Goal: Navigation & Orientation: Find specific page/section

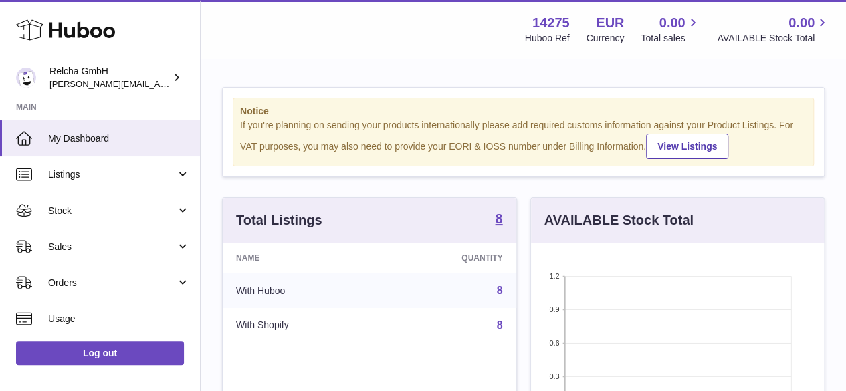
scroll to position [209, 293]
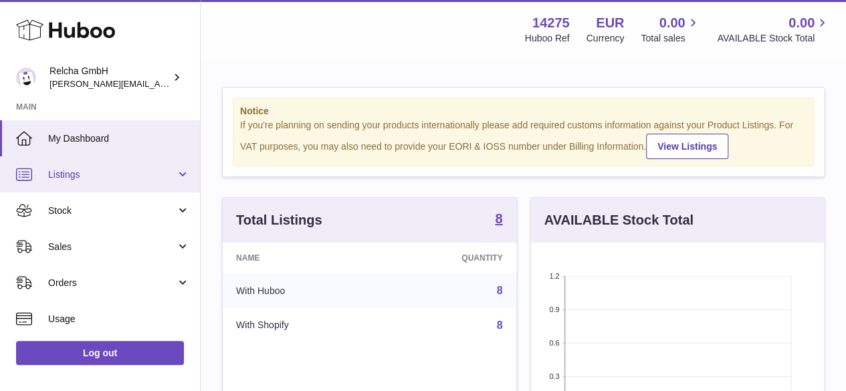
click at [114, 169] on span "Listings" at bounding box center [112, 175] width 128 height 13
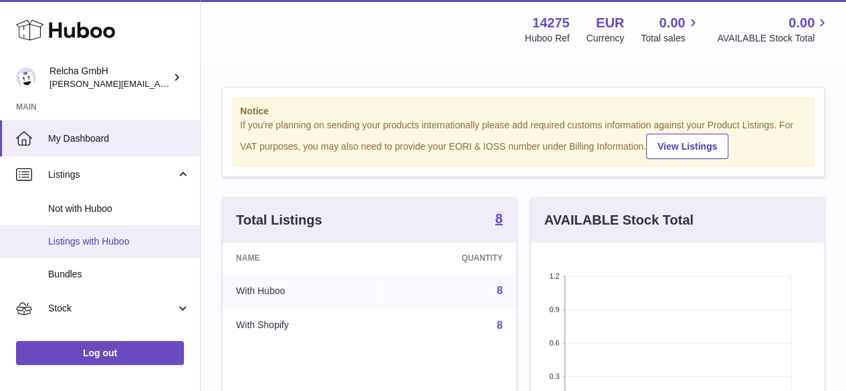
click at [99, 250] on link "Listings with Huboo" at bounding box center [100, 241] width 200 height 33
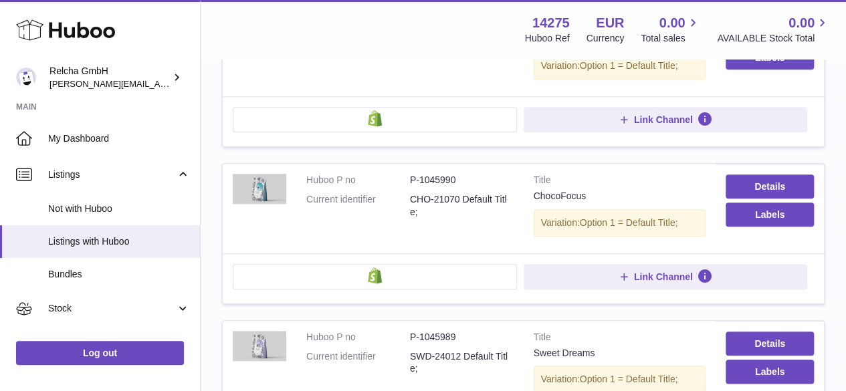
scroll to position [602, 0]
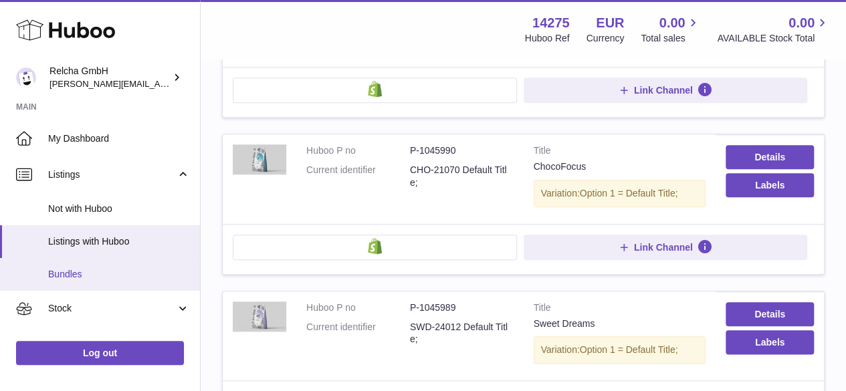
click at [102, 272] on span "Bundles" at bounding box center [119, 274] width 142 height 13
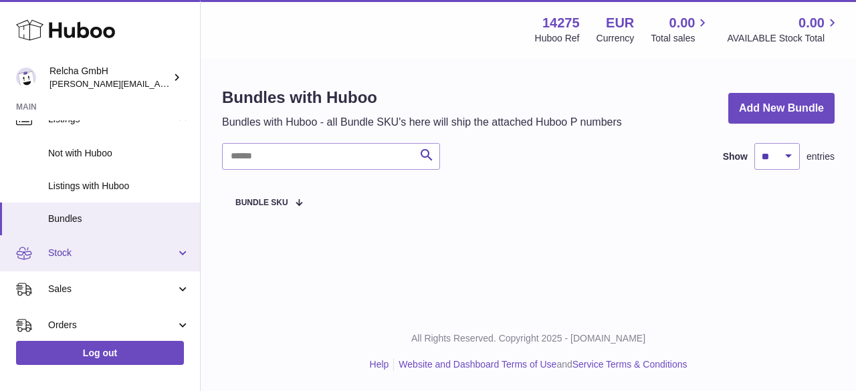
scroll to position [67, 0]
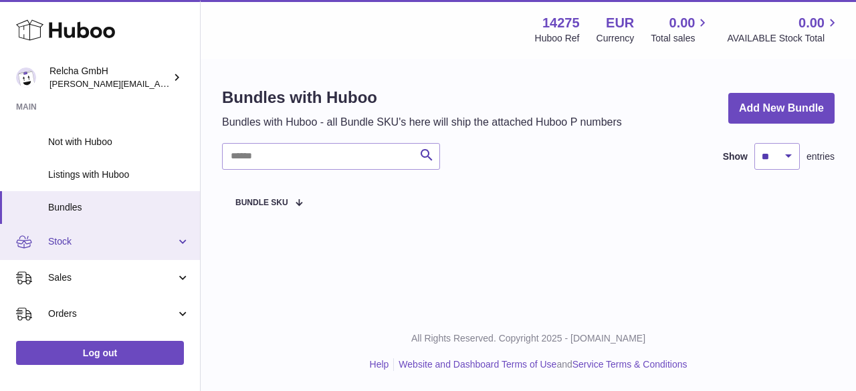
click at [113, 242] on span "Stock" at bounding box center [112, 242] width 128 height 13
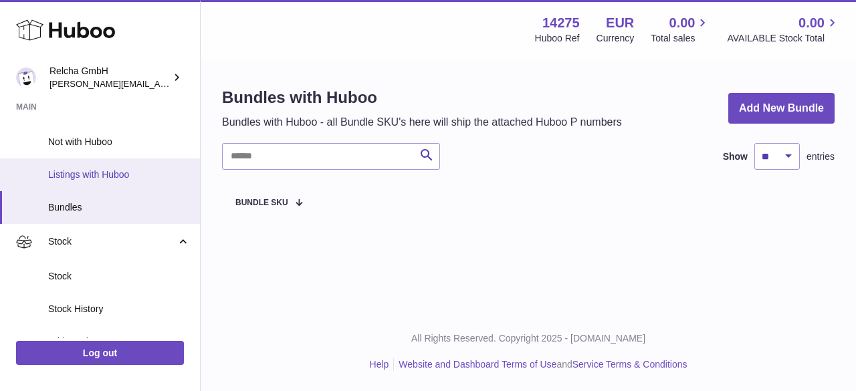
click at [138, 179] on span "Listings with Huboo" at bounding box center [119, 175] width 142 height 13
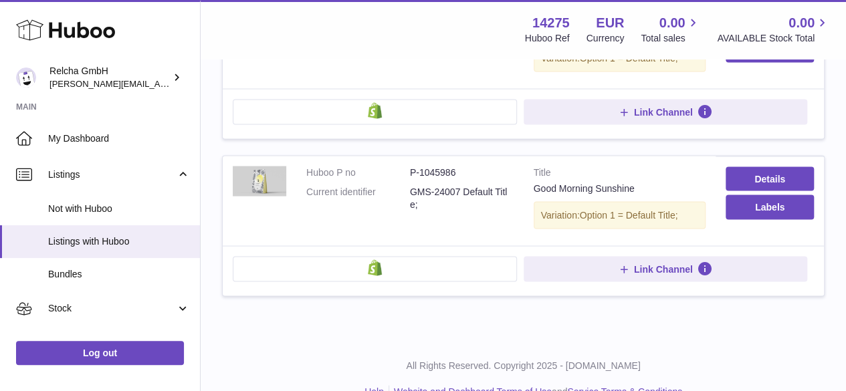
scroll to position [1223, 0]
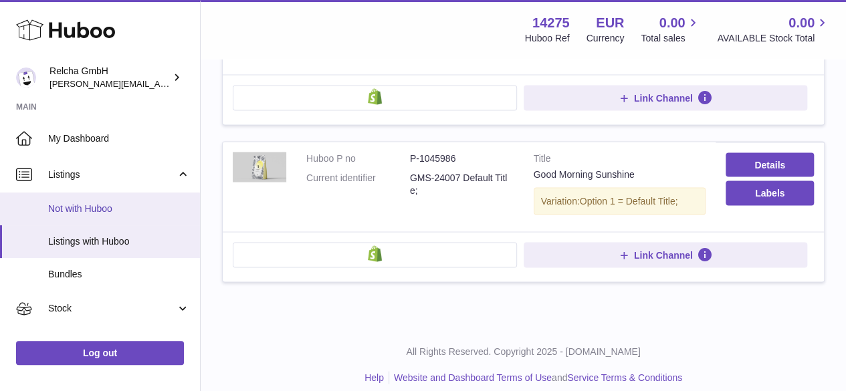
click at [112, 207] on span "Not with Huboo" at bounding box center [119, 209] width 142 height 13
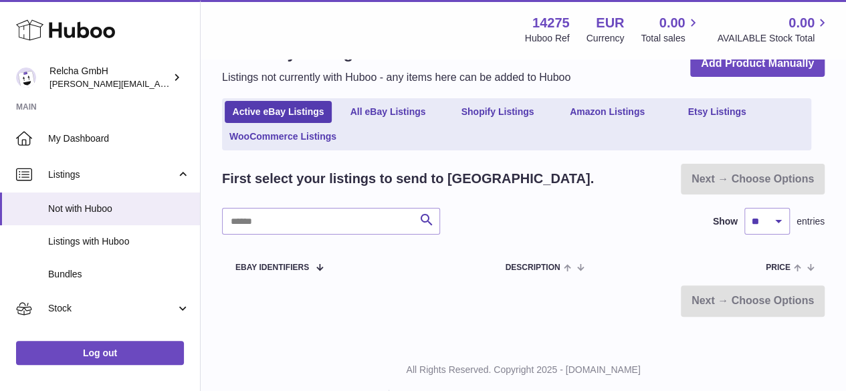
scroll to position [76, 0]
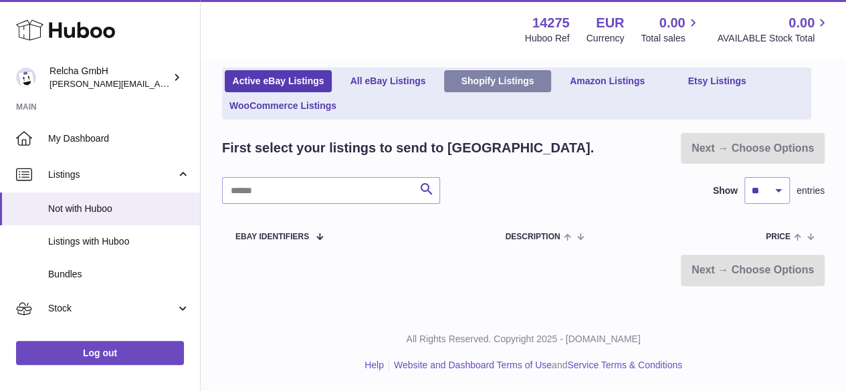
click at [479, 85] on link "Shopify Listings" at bounding box center [497, 81] width 107 height 22
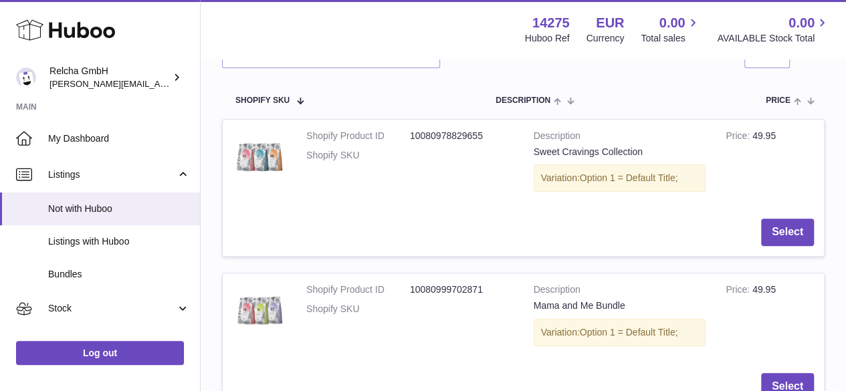
scroll to position [201, 0]
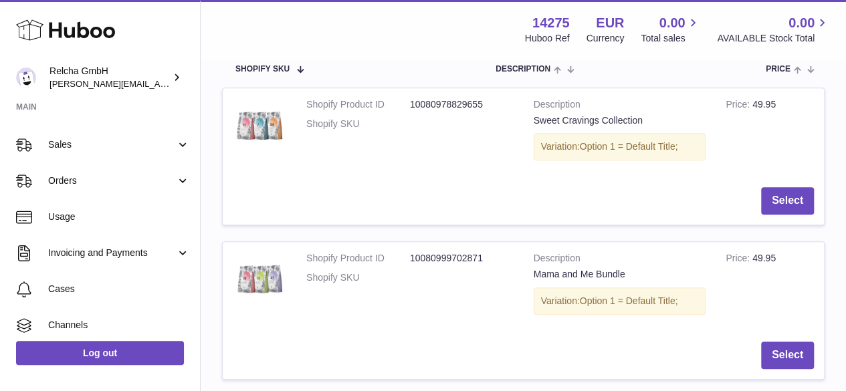
scroll to position [268, 0]
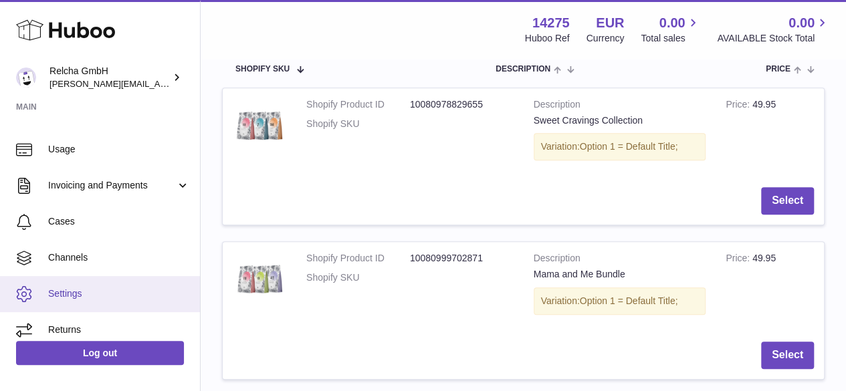
click at [132, 292] on span "Settings" at bounding box center [119, 294] width 142 height 13
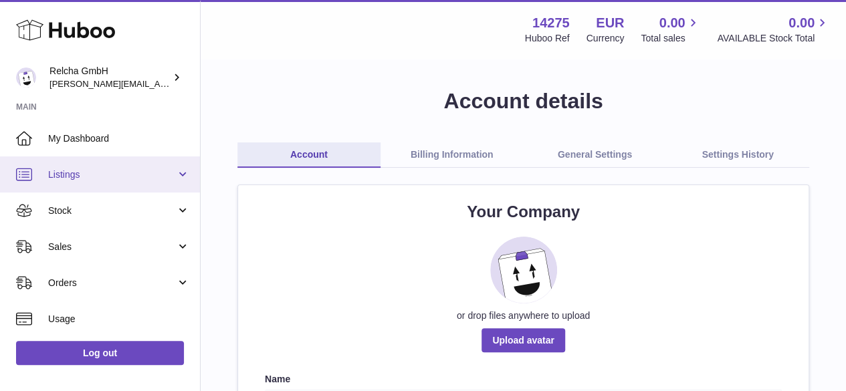
click at [100, 173] on span "Listings" at bounding box center [112, 175] width 128 height 13
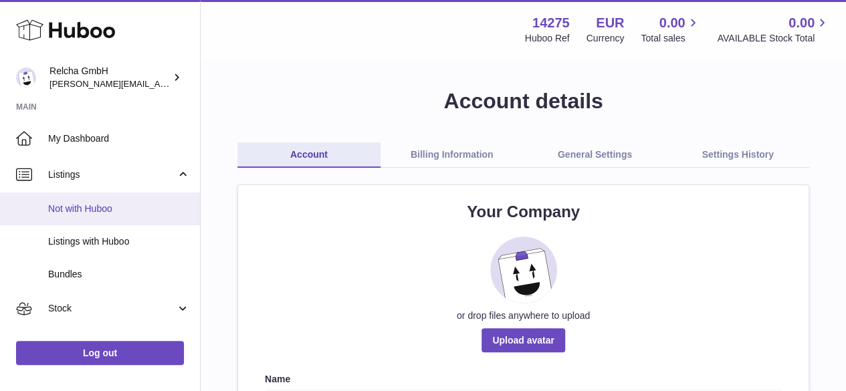
click at [97, 199] on link "Not with Huboo" at bounding box center [100, 209] width 200 height 33
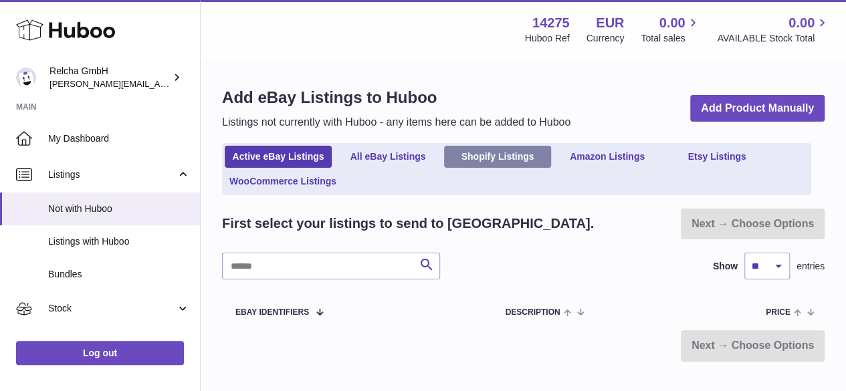
click at [515, 161] on link "Shopify Listings" at bounding box center [497, 157] width 107 height 22
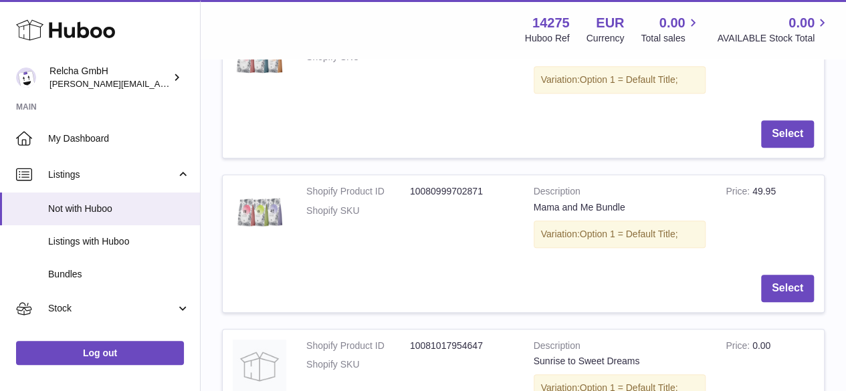
scroll to position [201, 0]
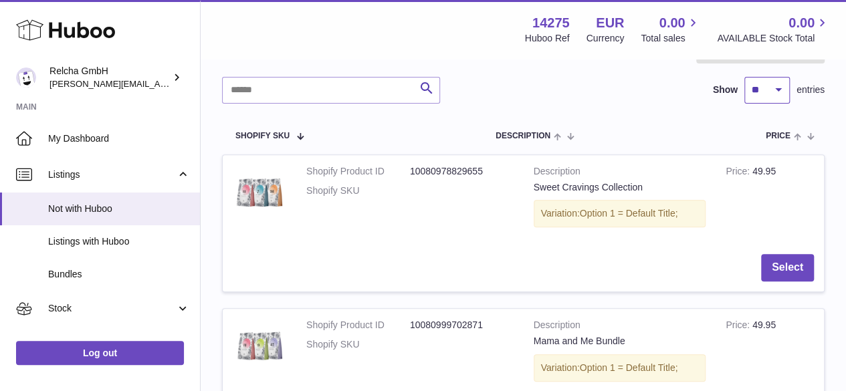
click at [767, 93] on select "** ** ** ***" at bounding box center [767, 90] width 45 height 27
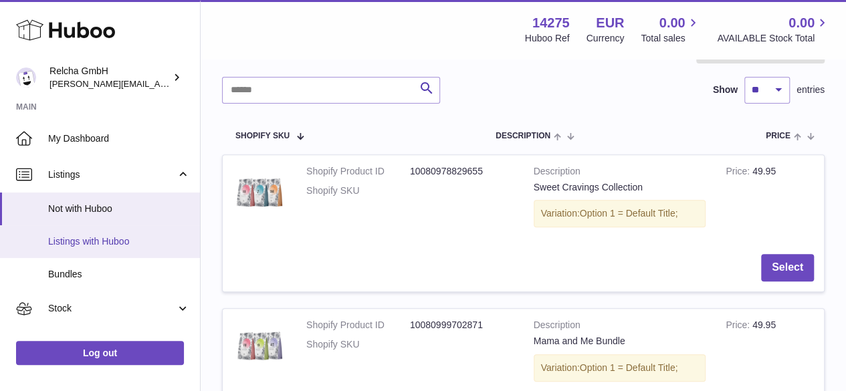
click at [85, 247] on span "Listings with Huboo" at bounding box center [119, 242] width 142 height 13
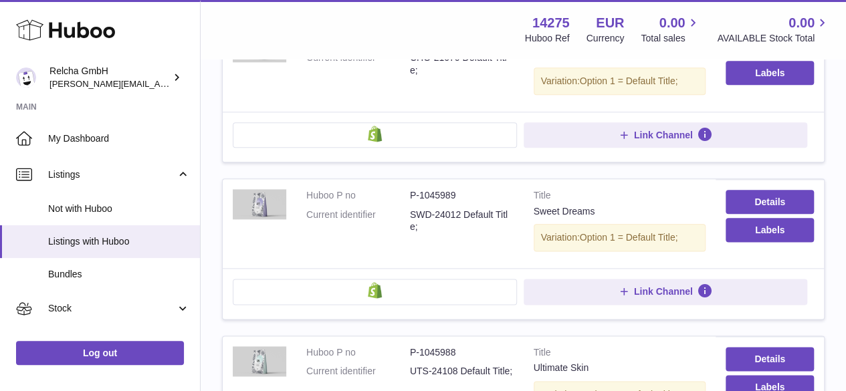
scroll to position [736, 0]
